Goal: Find contact information: Find contact information

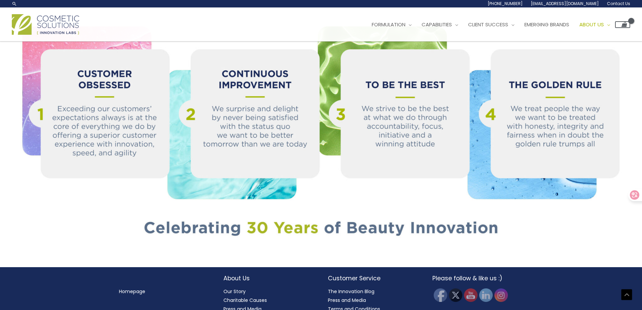
scroll to position [752, 0]
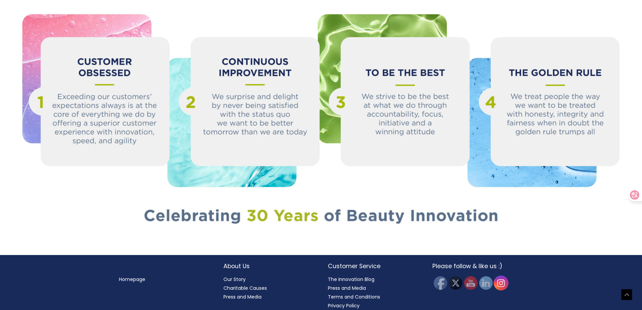
click at [500, 275] on img at bounding box center [501, 282] width 15 height 15
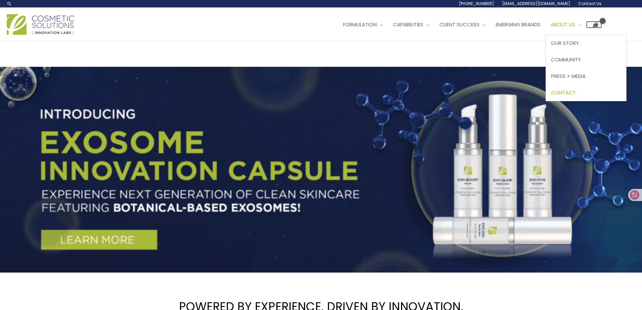
click at [576, 95] on span "Contact" at bounding box center [563, 92] width 25 height 7
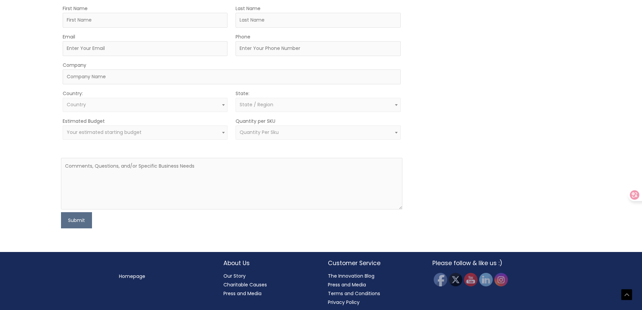
scroll to position [216, 0]
